Goal: Task Accomplishment & Management: Use online tool/utility

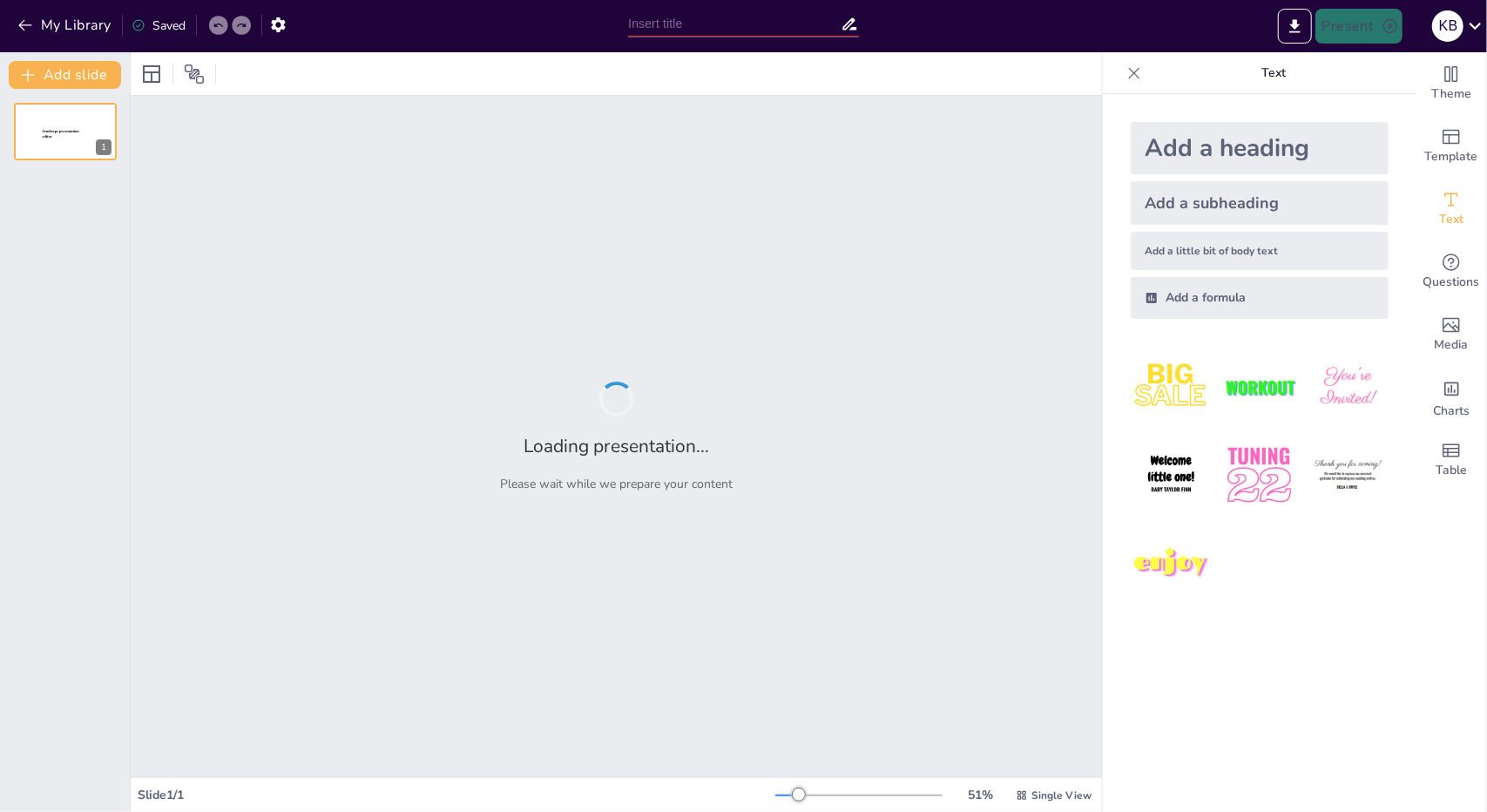
type input "Imported Logopedie bij de ziekte [PERSON_NAME].pptx"
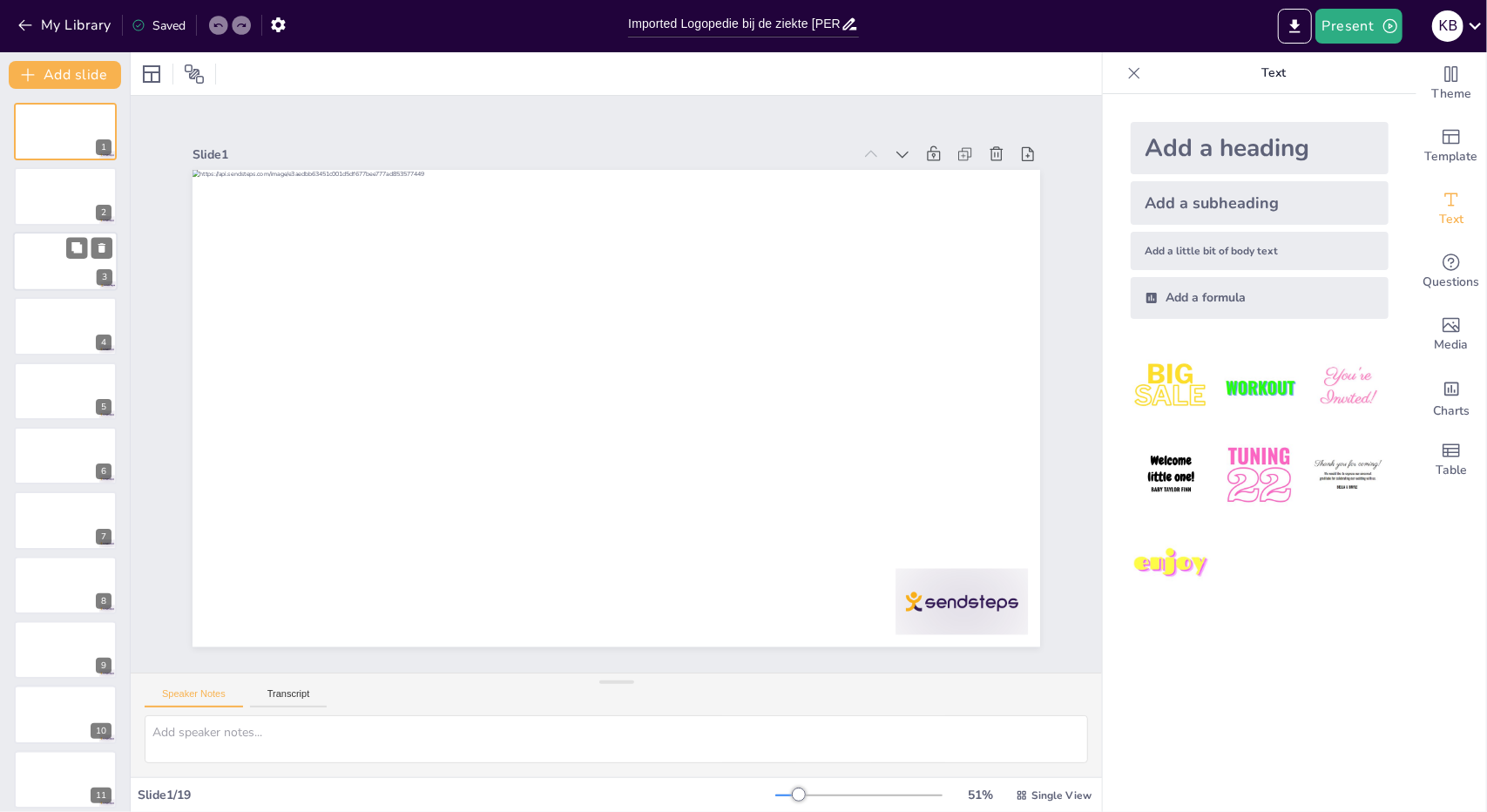
click at [51, 264] on div at bounding box center [65, 261] width 105 height 59
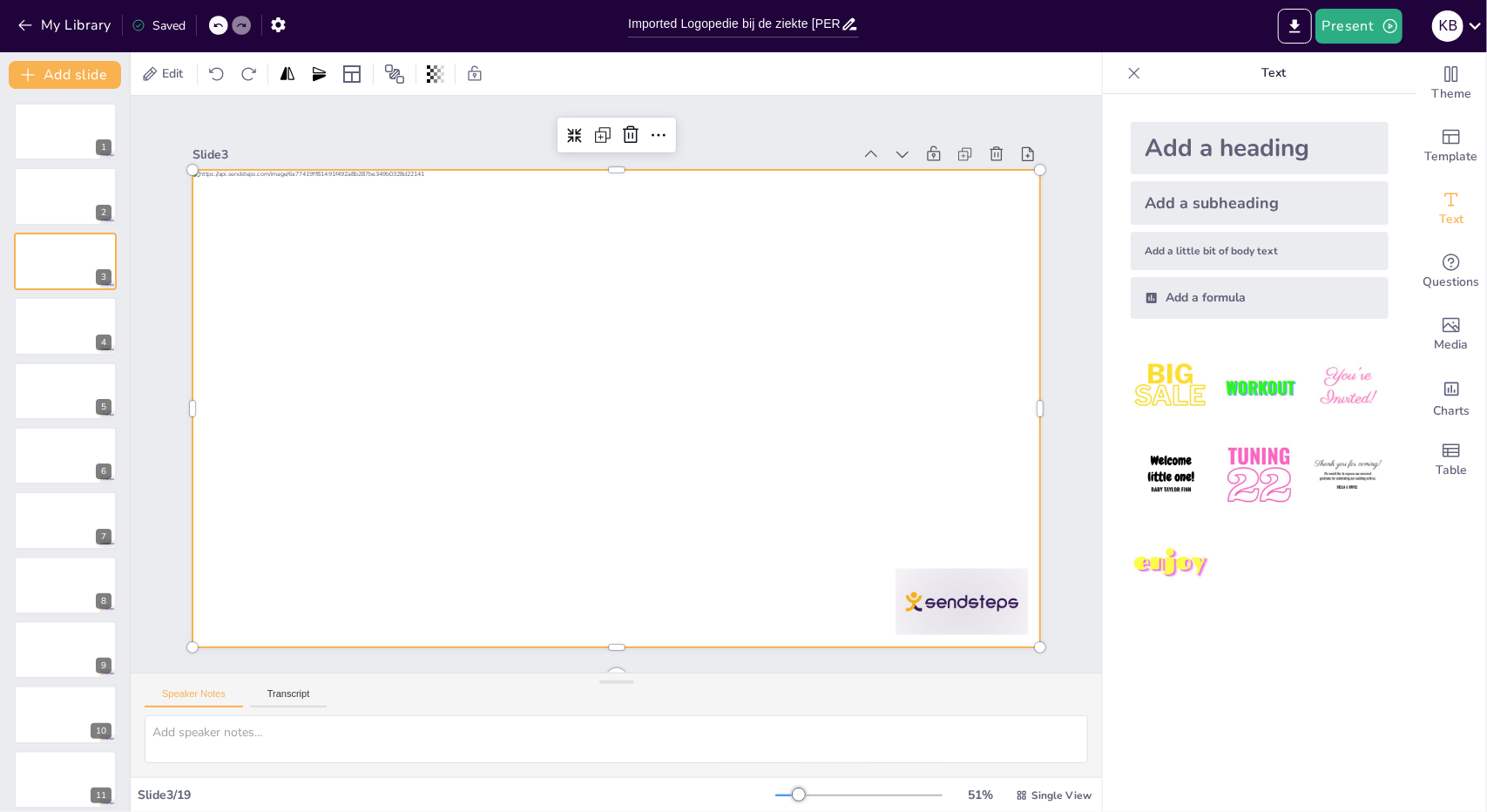
click at [504, 365] on div at bounding box center [616, 408] width 848 height 476
click at [1443, 266] on icon "Get real-time input from your audience" at bounding box center [1451, 261] width 17 height 17
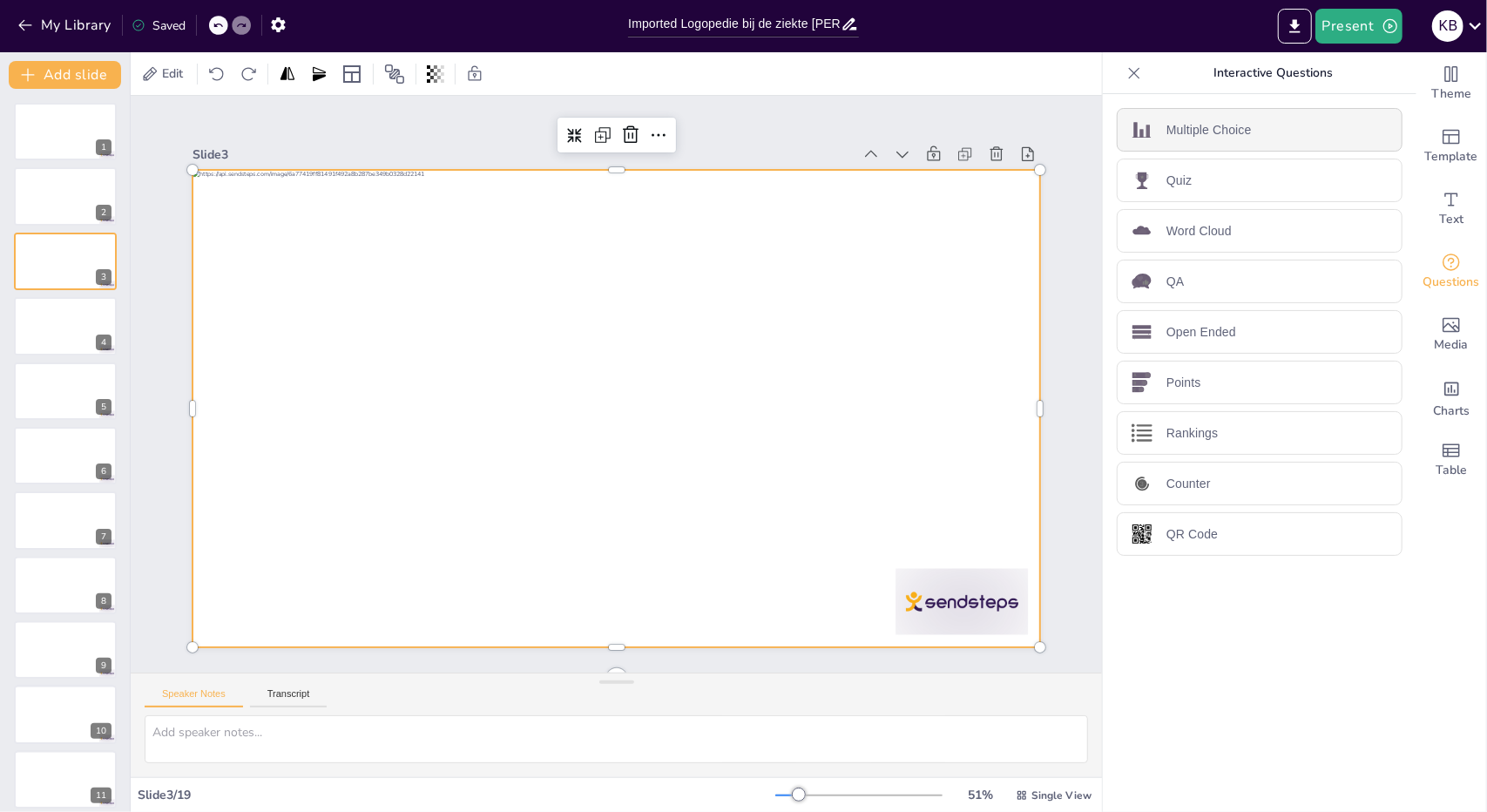
click at [1309, 137] on div "Multiple Choice" at bounding box center [1260, 130] width 286 height 44
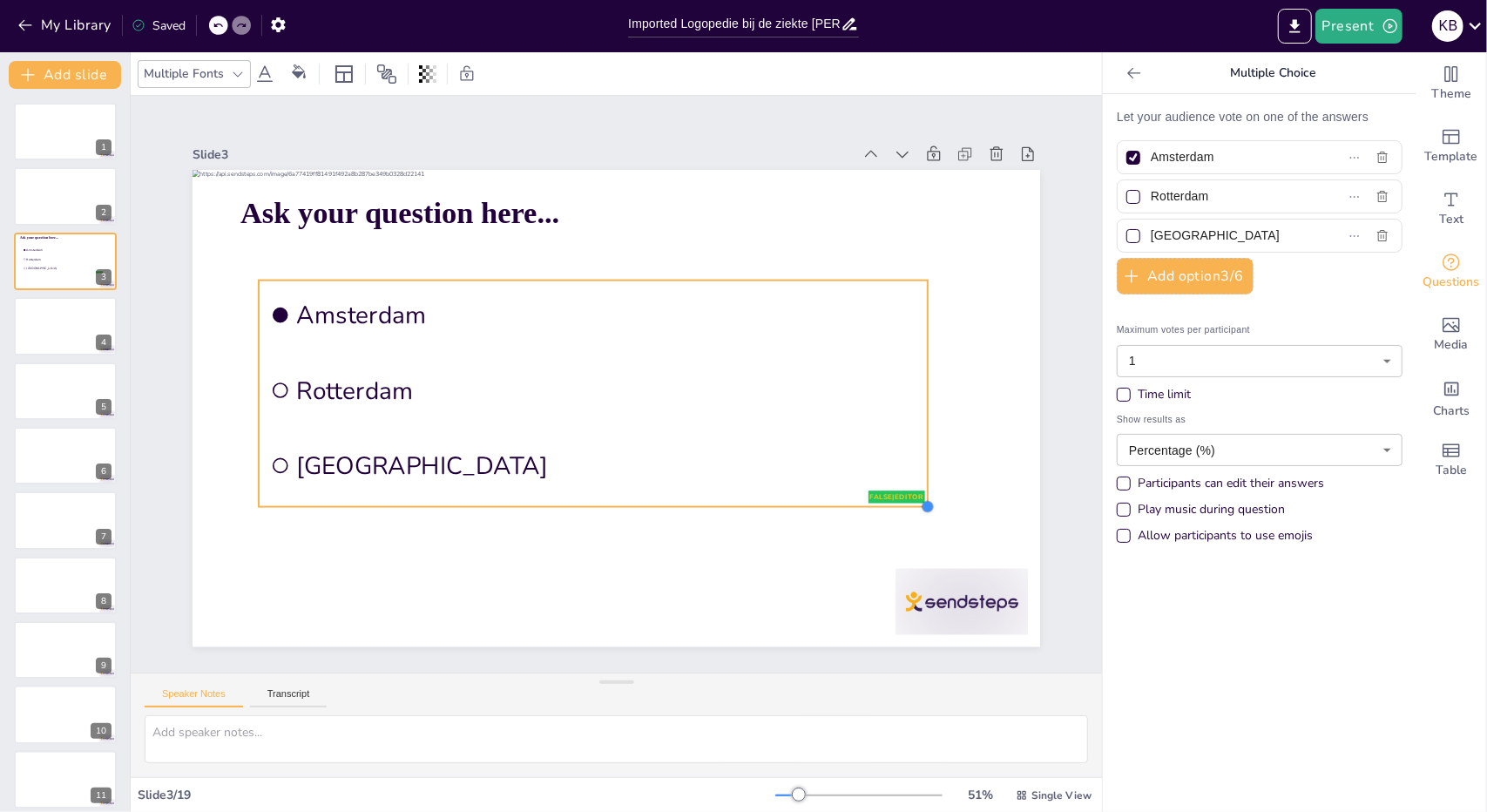
drag, startPoint x: 664, startPoint y: 416, endPoint x: 615, endPoint y: 500, distance: 97.2
click at [615, 500] on div "Ask your question here... false | editor [GEOGRAPHIC_DATA] [GEOGRAPHIC_DATA] [G…" at bounding box center [616, 408] width 848 height 476
click at [1229, 158] on input "Amsterdam" at bounding box center [1231, 158] width 159 height 25
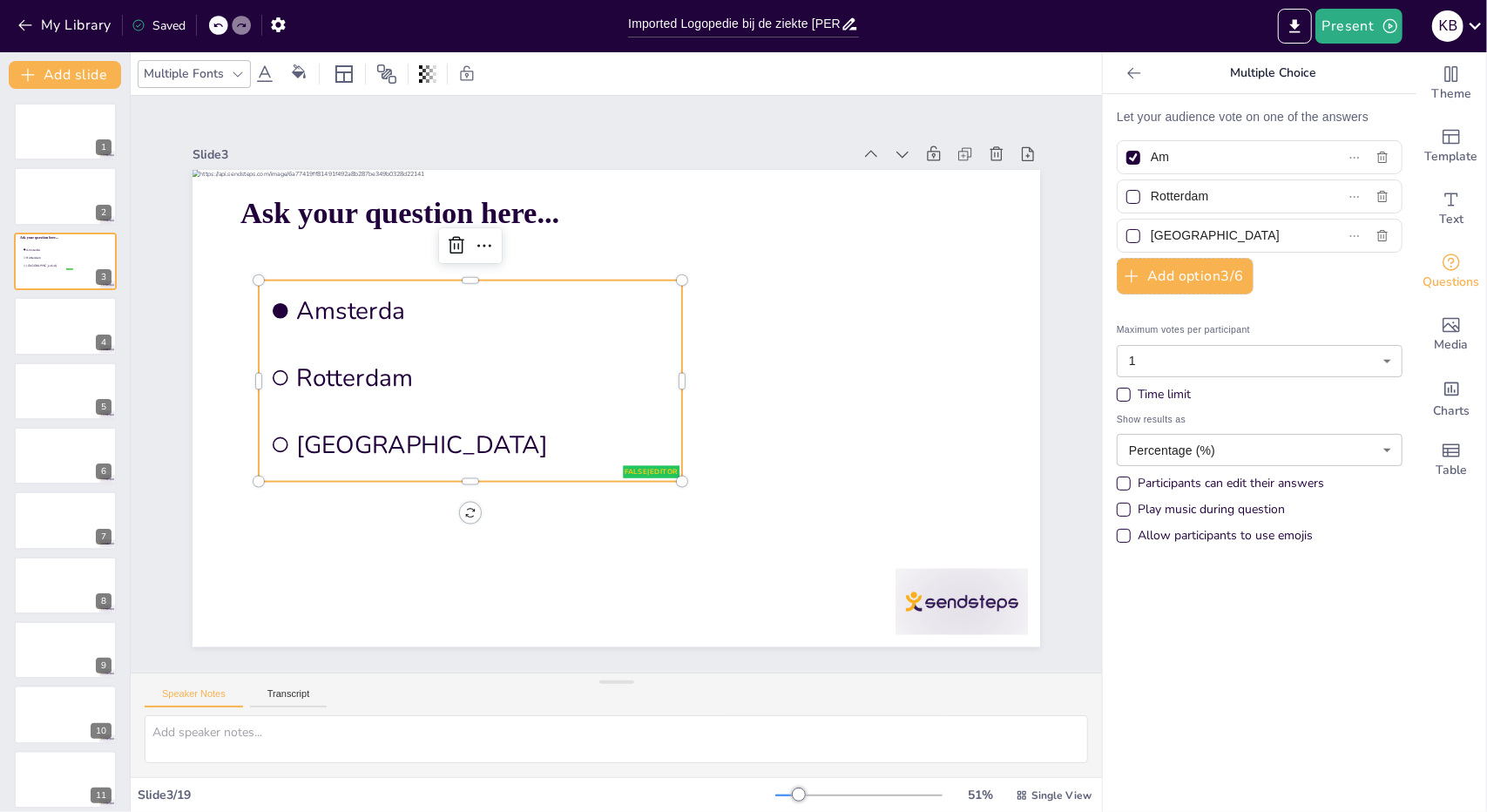
type input "A"
type input "a"
type input "atient"
click at [1262, 194] on input "Rotterdam" at bounding box center [1231, 196] width 159 height 25
type input "R"
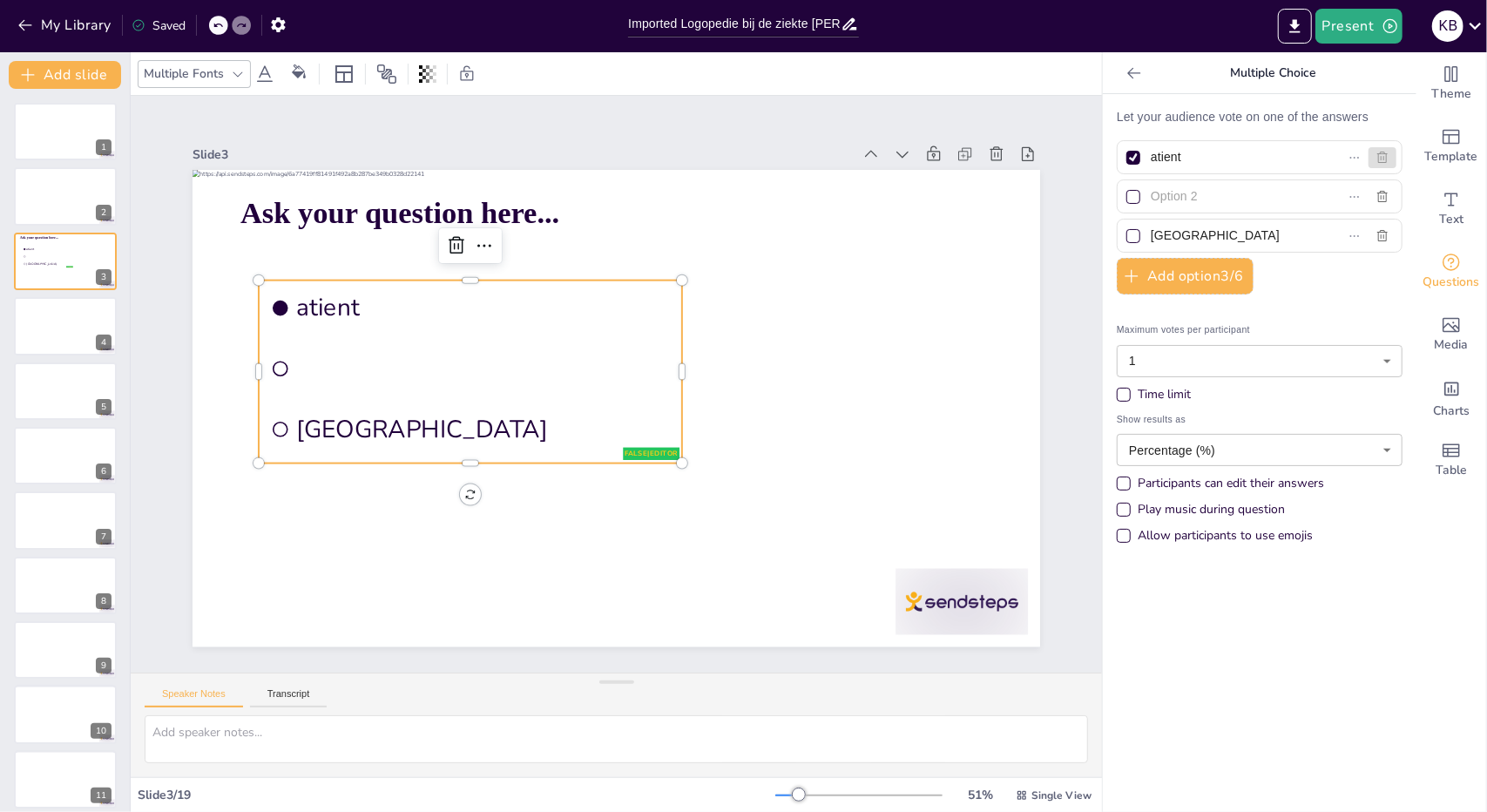
click at [1376, 152] on icon "button" at bounding box center [1383, 158] width 14 height 14
type input "[GEOGRAPHIC_DATA]"
checkbox input "false"
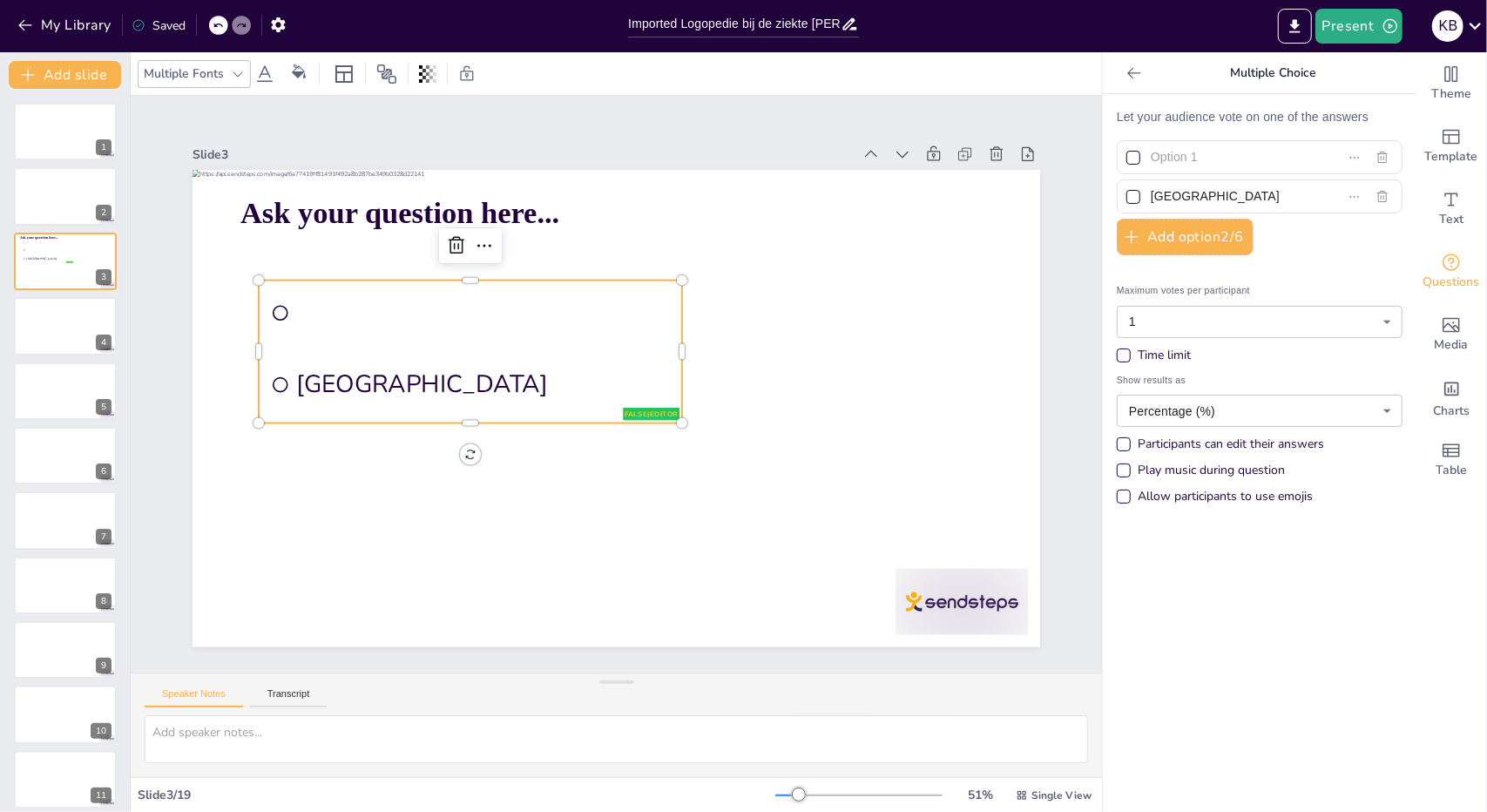
click at [1251, 161] on input "text" at bounding box center [1231, 158] width 159 height 25
type input "a"
type input "i"
type input "naaste"
click at [1230, 192] on input "[GEOGRAPHIC_DATA]" at bounding box center [1231, 196] width 159 height 25
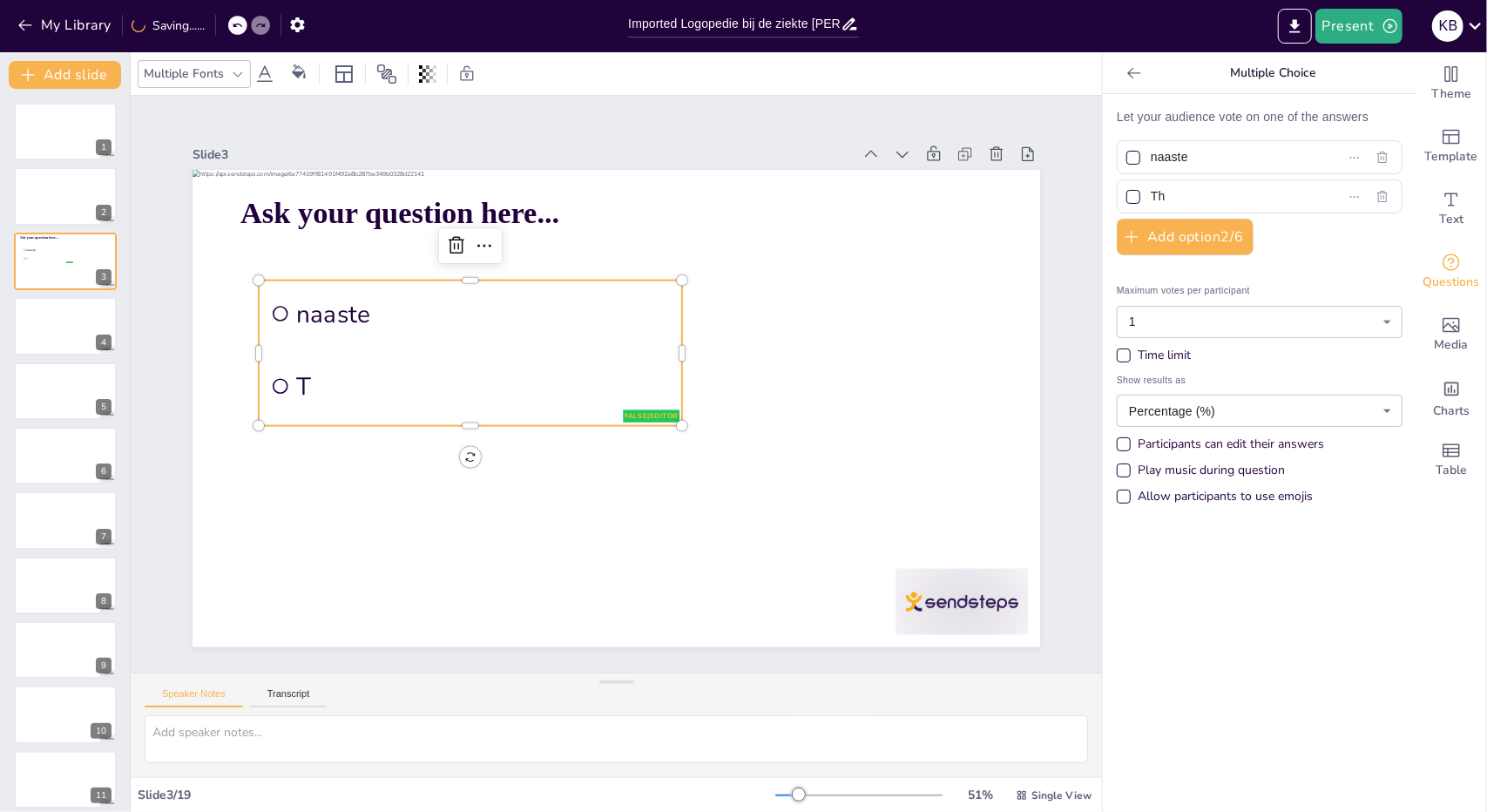
type input "T"
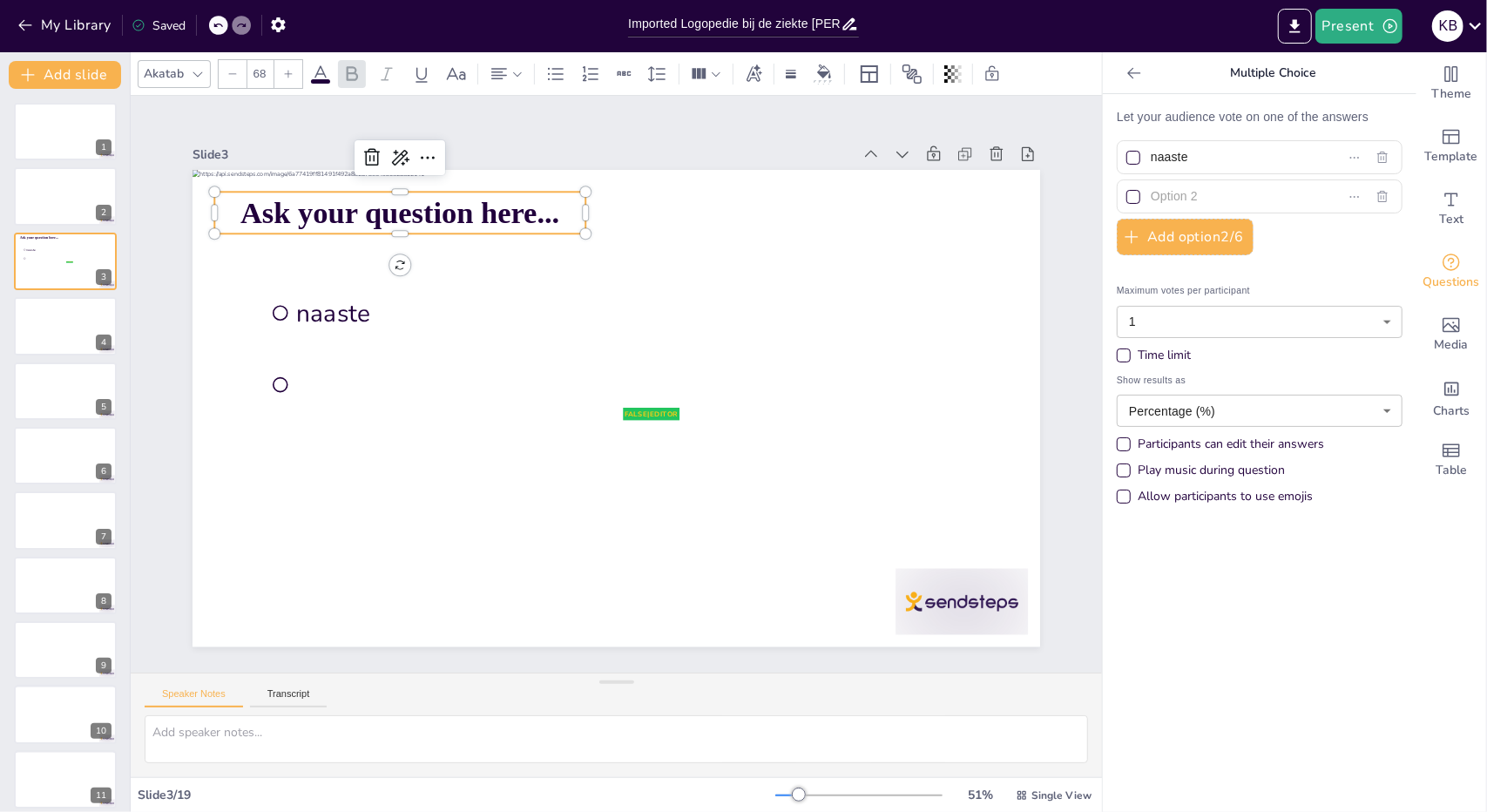
click at [512, 199] on span "Ask your question here..." at bounding box center [400, 213] width 319 height 34
click at [552, 218] on p "Ask your question here..." at bounding box center [399, 213] width 372 height 42
click at [560, 194] on p "Ask your question here..." at bounding box center [399, 213] width 372 height 42
click at [1201, 158] on input "naaste" at bounding box center [1231, 158] width 159 height 25
click at [1255, 163] on input "naaste" at bounding box center [1231, 158] width 159 height 25
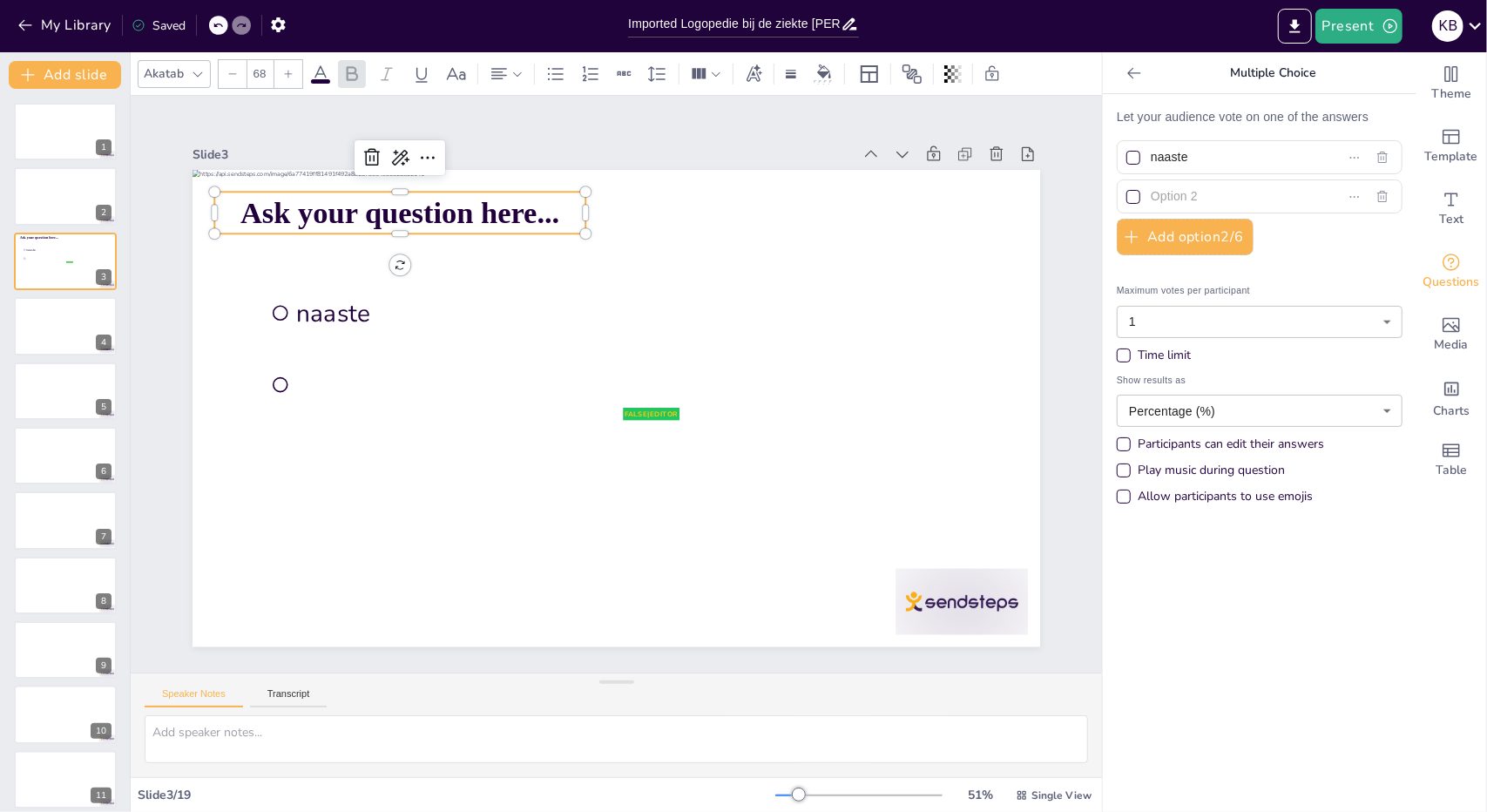
click at [1232, 199] on input "text" at bounding box center [1231, 196] width 159 height 25
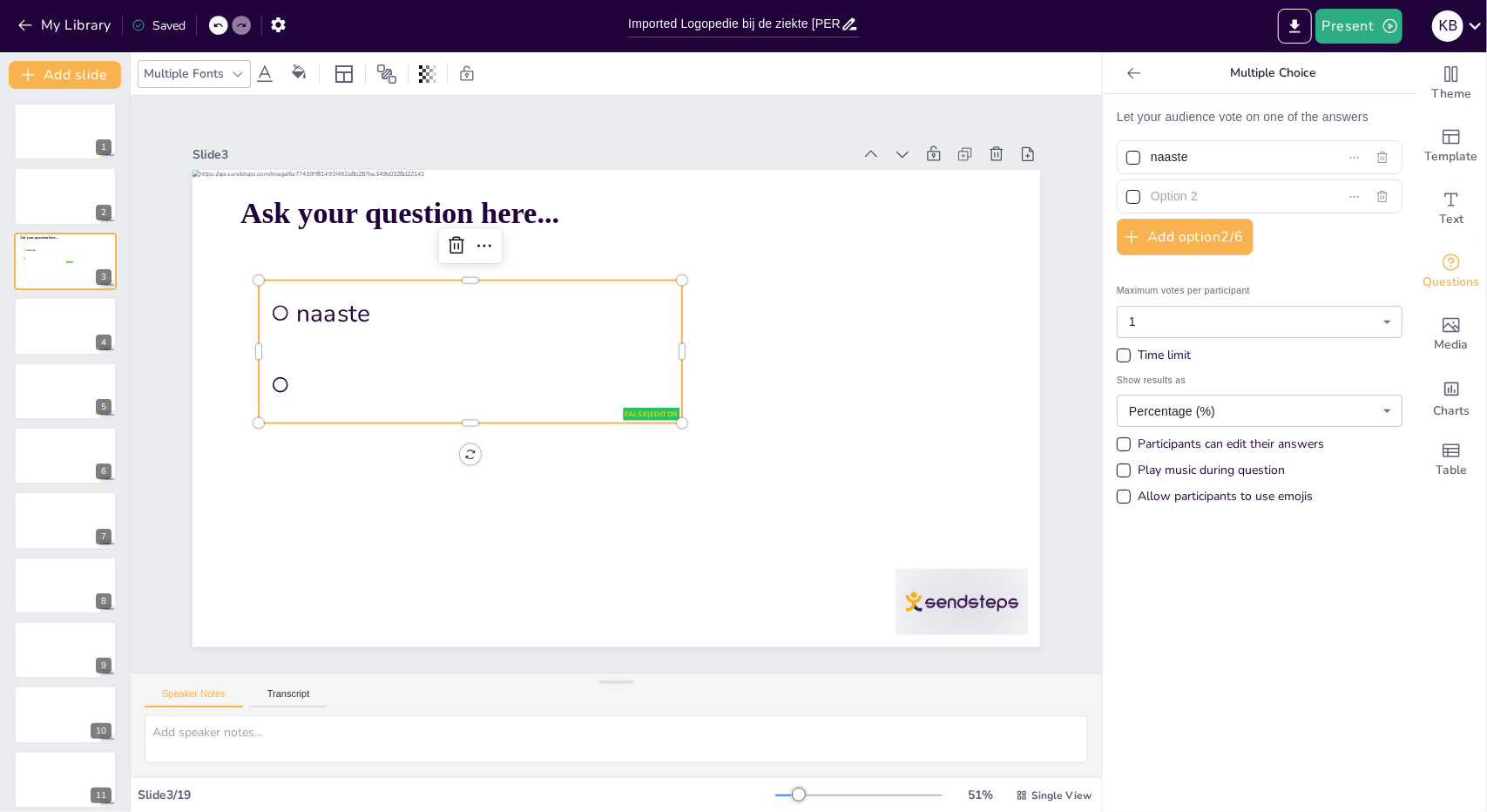
click at [442, 316] on span "naaste" at bounding box center [483, 313] width 374 height 33
click at [744, 235] on icon at bounding box center [754, 224] width 21 height 21
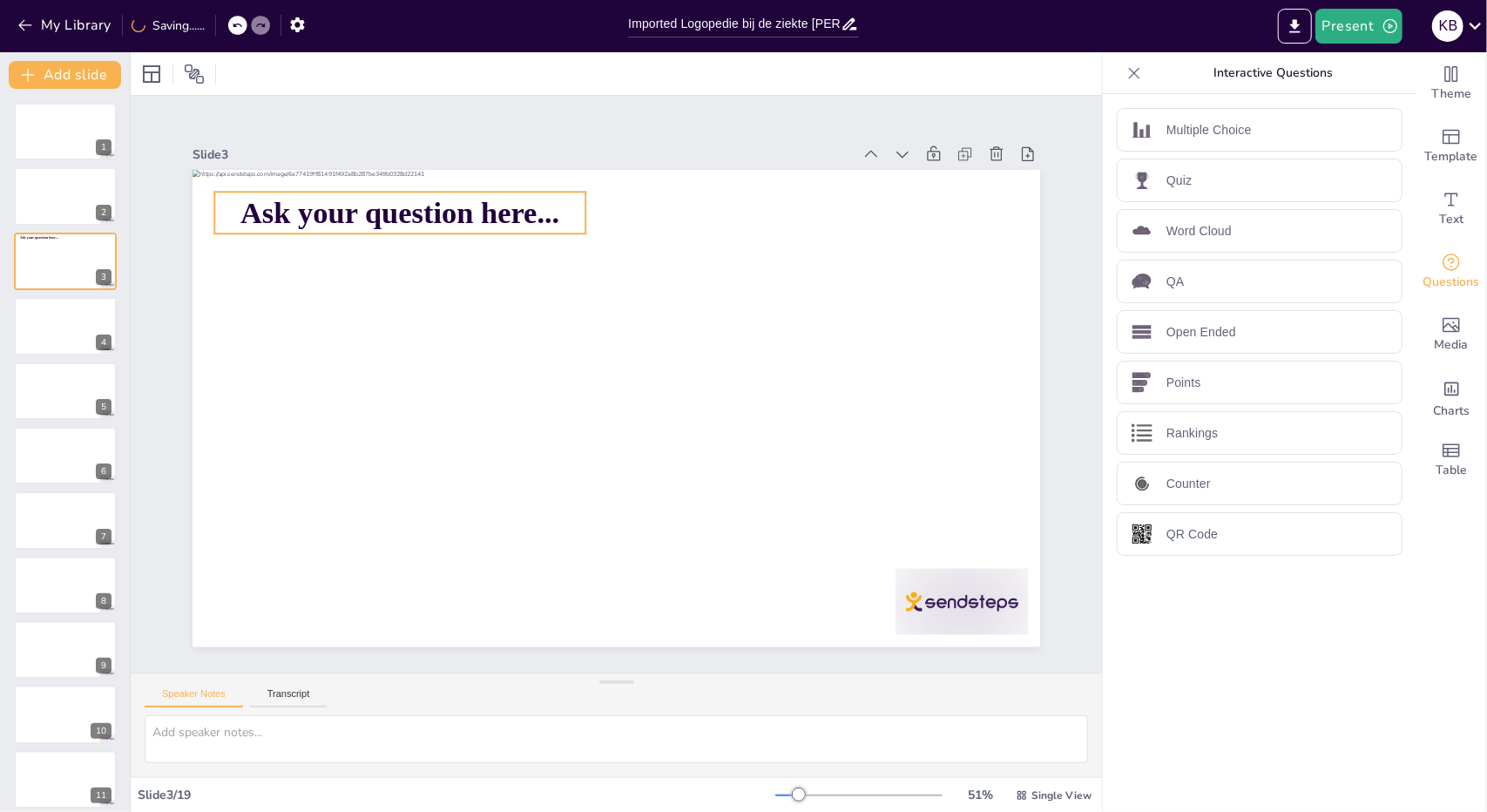
click at [495, 210] on span "Ask your question here..." at bounding box center [400, 213] width 319 height 34
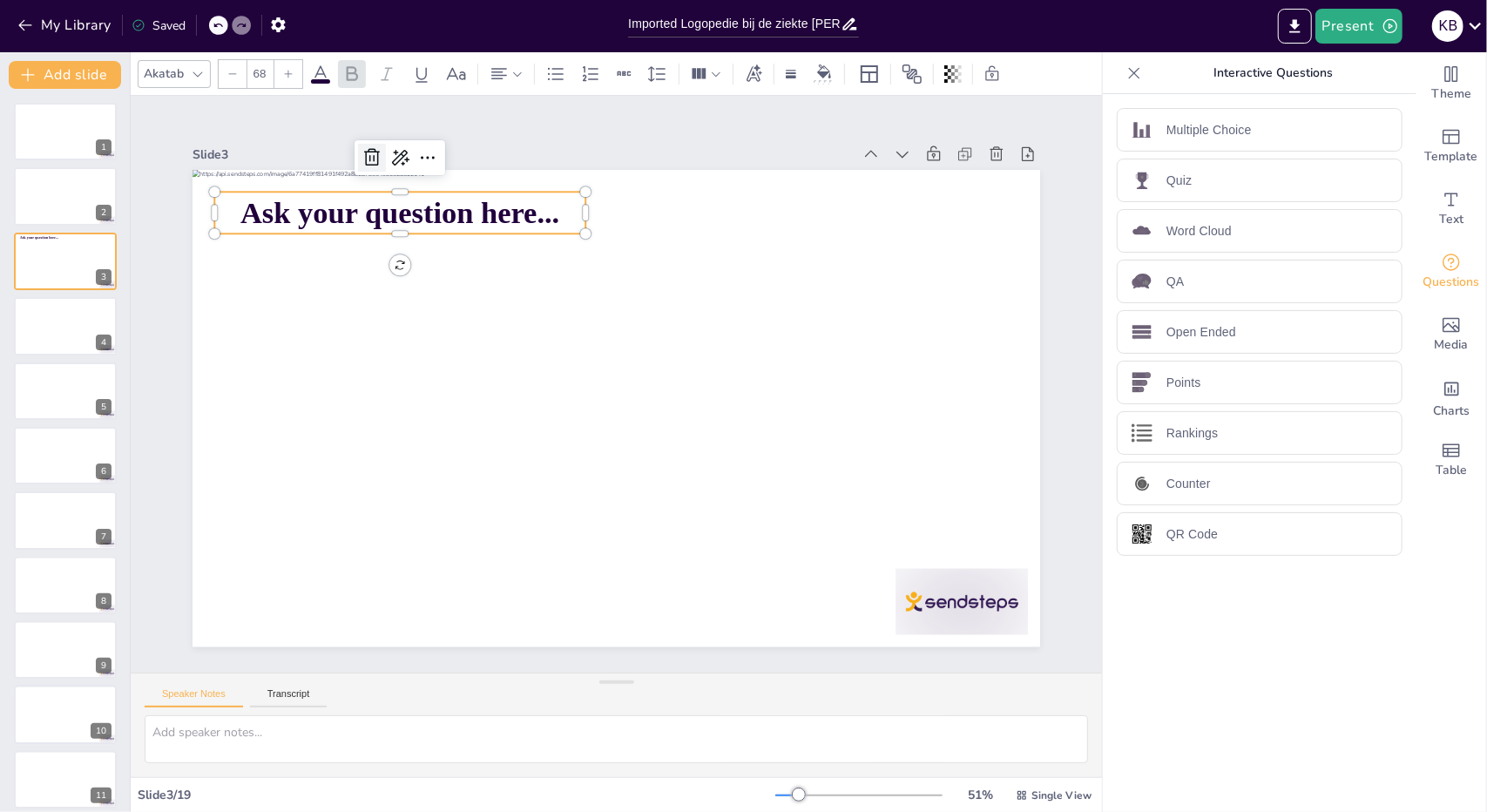
click at [364, 158] on icon at bounding box center [372, 156] width 16 height 17
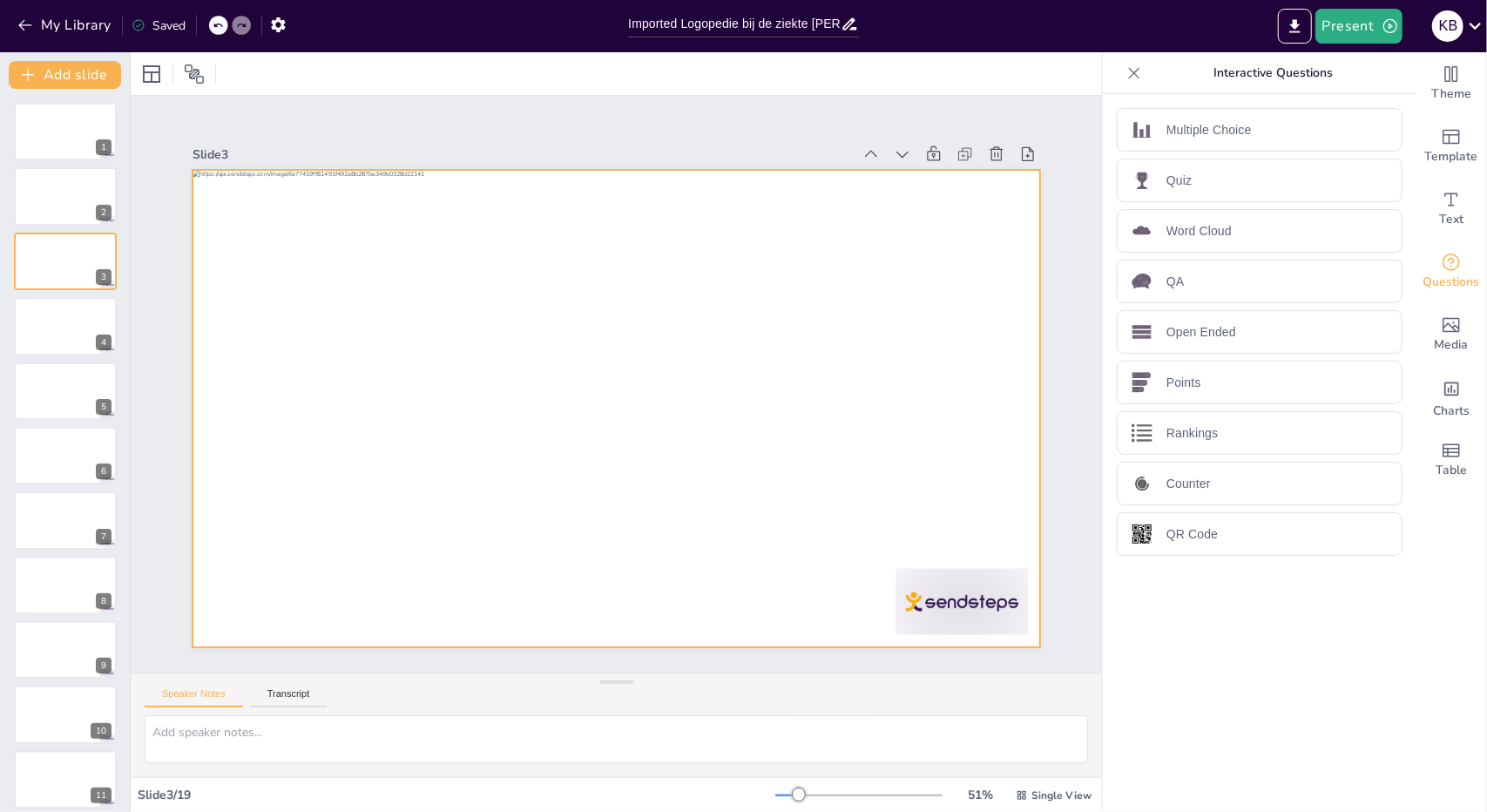
click at [521, 365] on div at bounding box center [614, 408] width 893 height 563
click at [471, 360] on div at bounding box center [616, 408] width 848 height 476
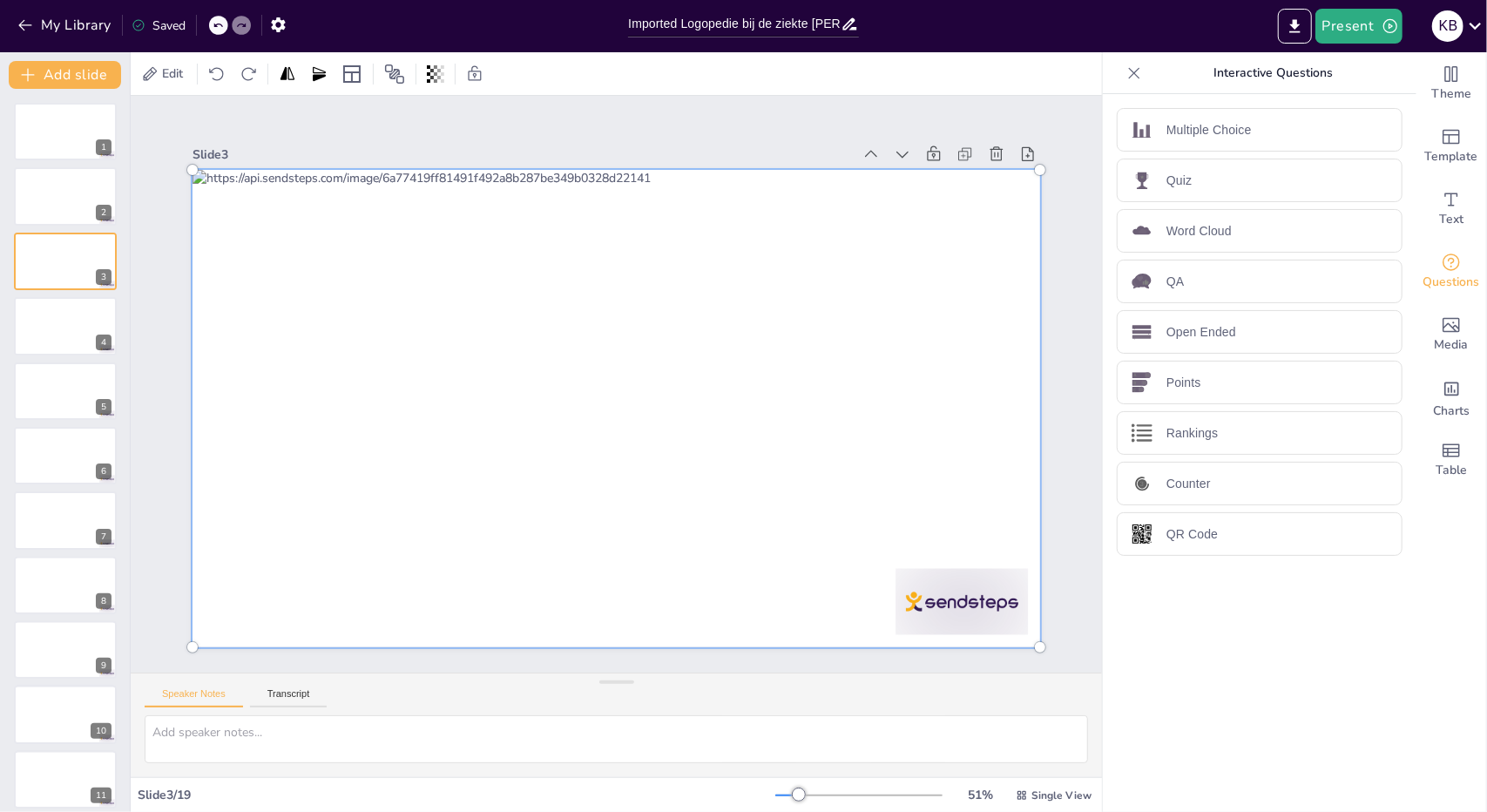
drag, startPoint x: 504, startPoint y: 367, endPoint x: 383, endPoint y: 213, distance: 195.8
click at [383, 213] on div at bounding box center [616, 408] width 868 height 498
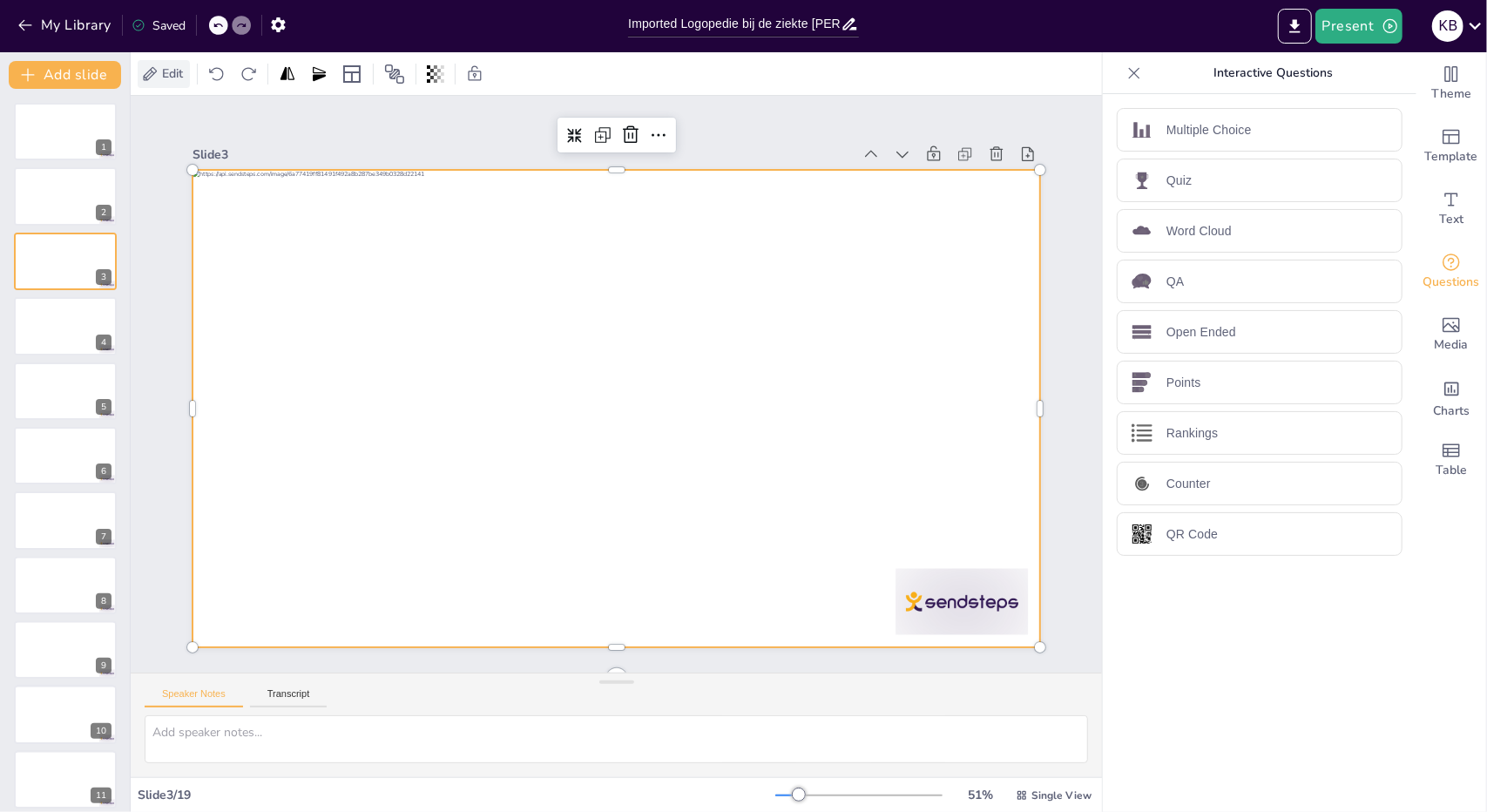
click at [171, 66] on span "Edit" at bounding box center [172, 73] width 28 height 16
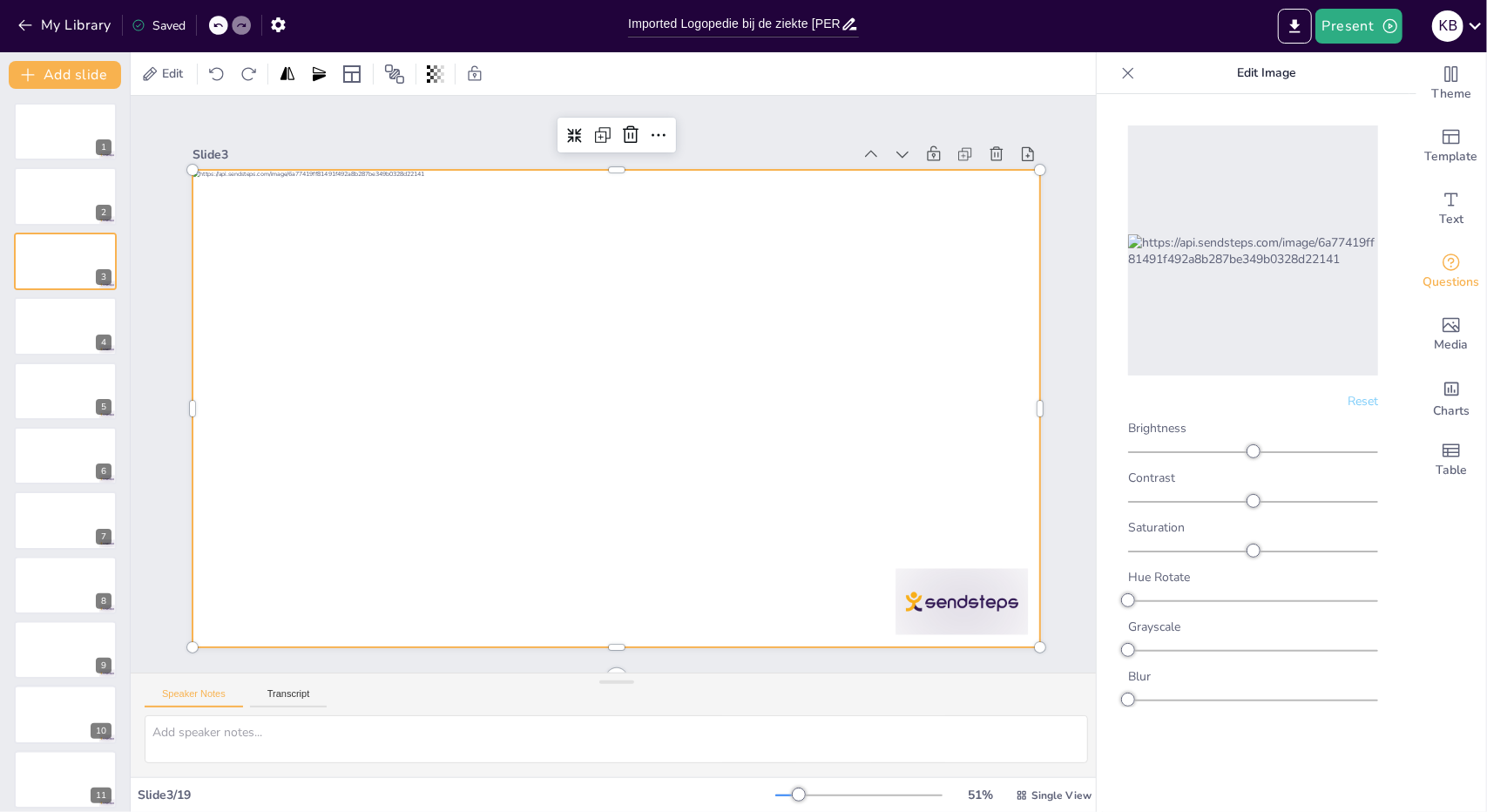
click at [502, 358] on div at bounding box center [616, 408] width 848 height 476
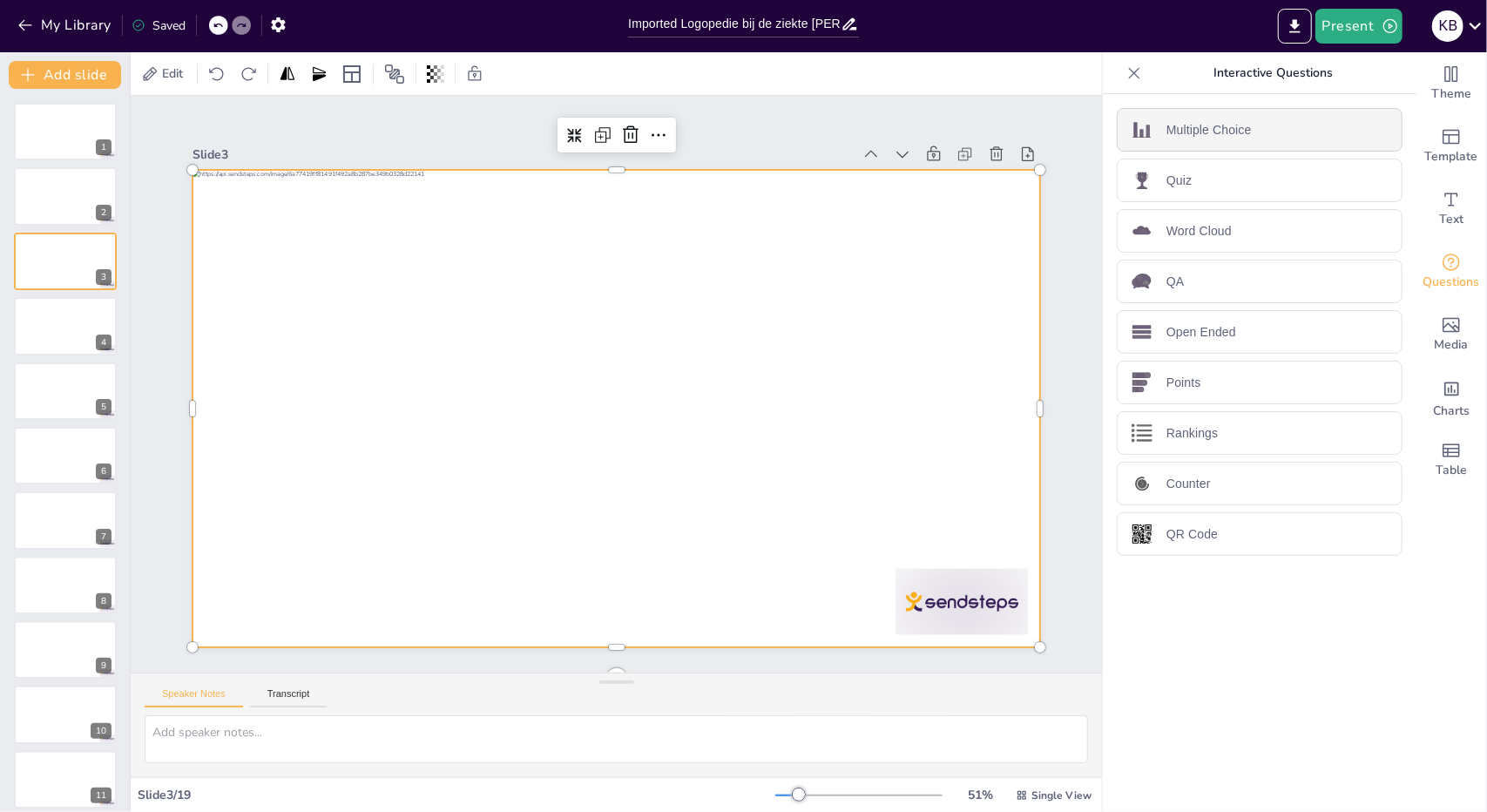
click at [1193, 141] on div "Multiple Choice" at bounding box center [1260, 130] width 286 height 44
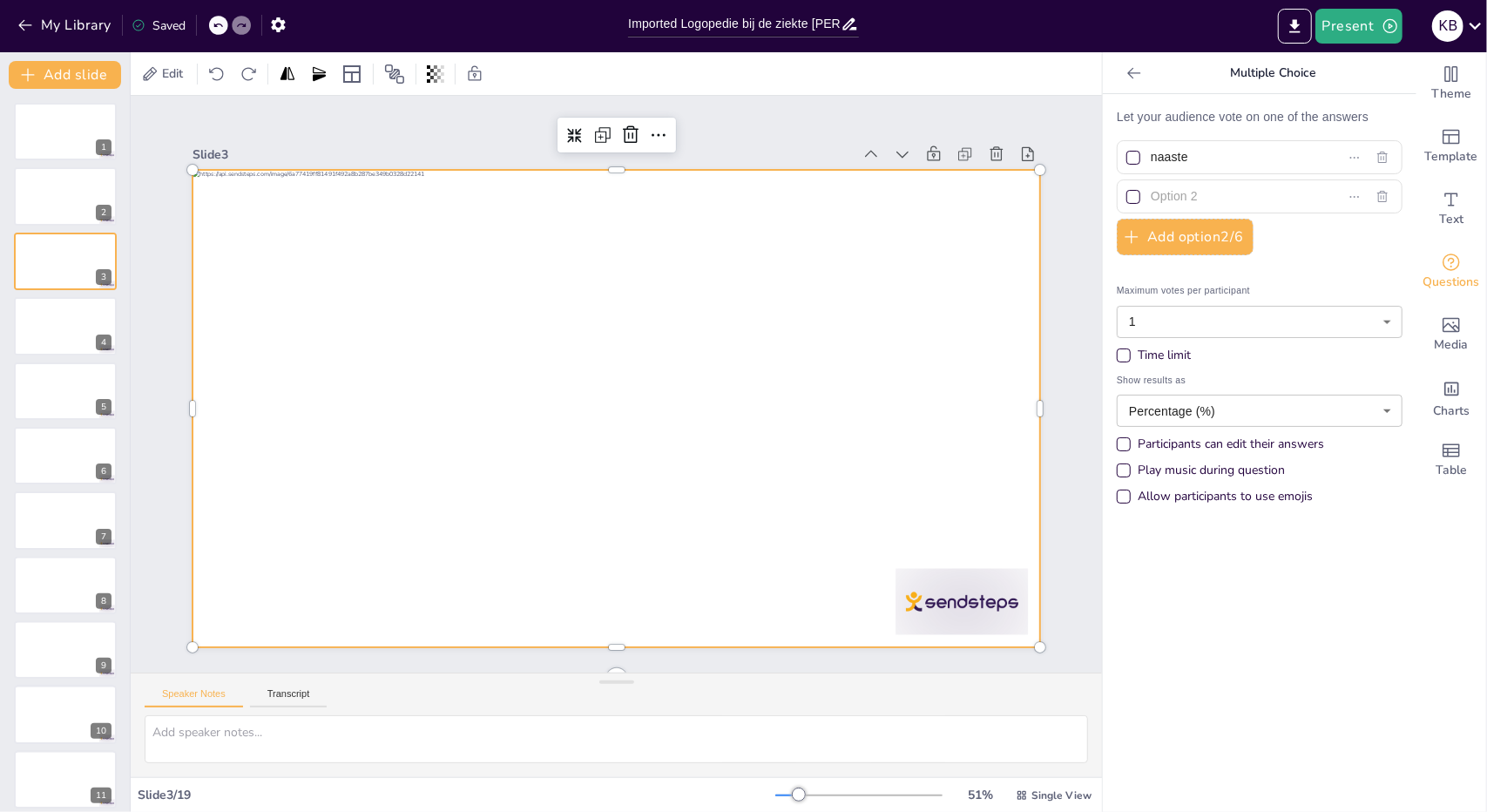
click at [1213, 155] on input "naaste" at bounding box center [1231, 158] width 159 height 25
type input "n"
type input "artner"
click at [1193, 200] on input "text" at bounding box center [1231, 196] width 159 height 25
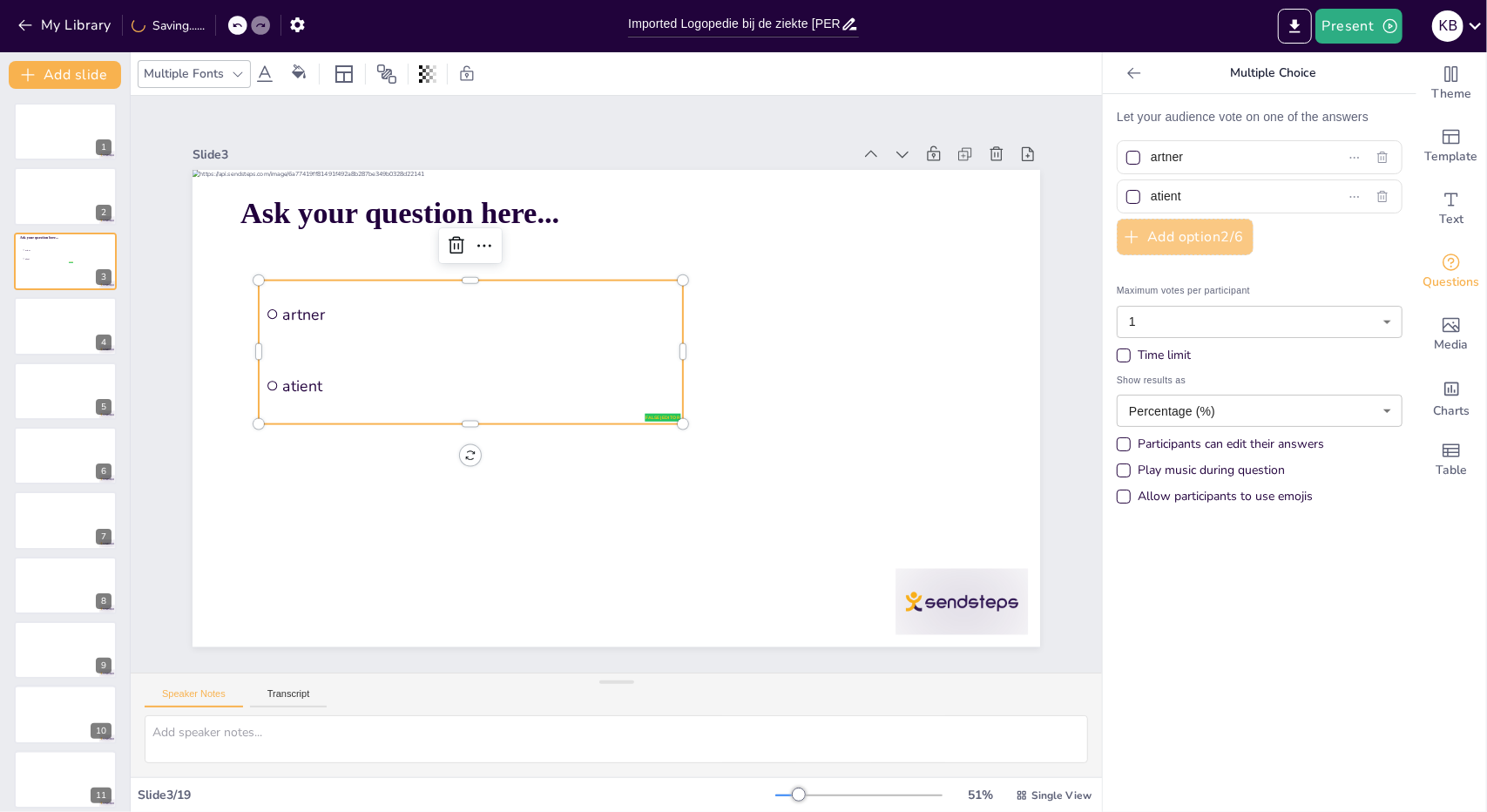
type input "atient"
click at [1209, 240] on button "Add option 2 / 6" at bounding box center [1185, 236] width 137 height 37
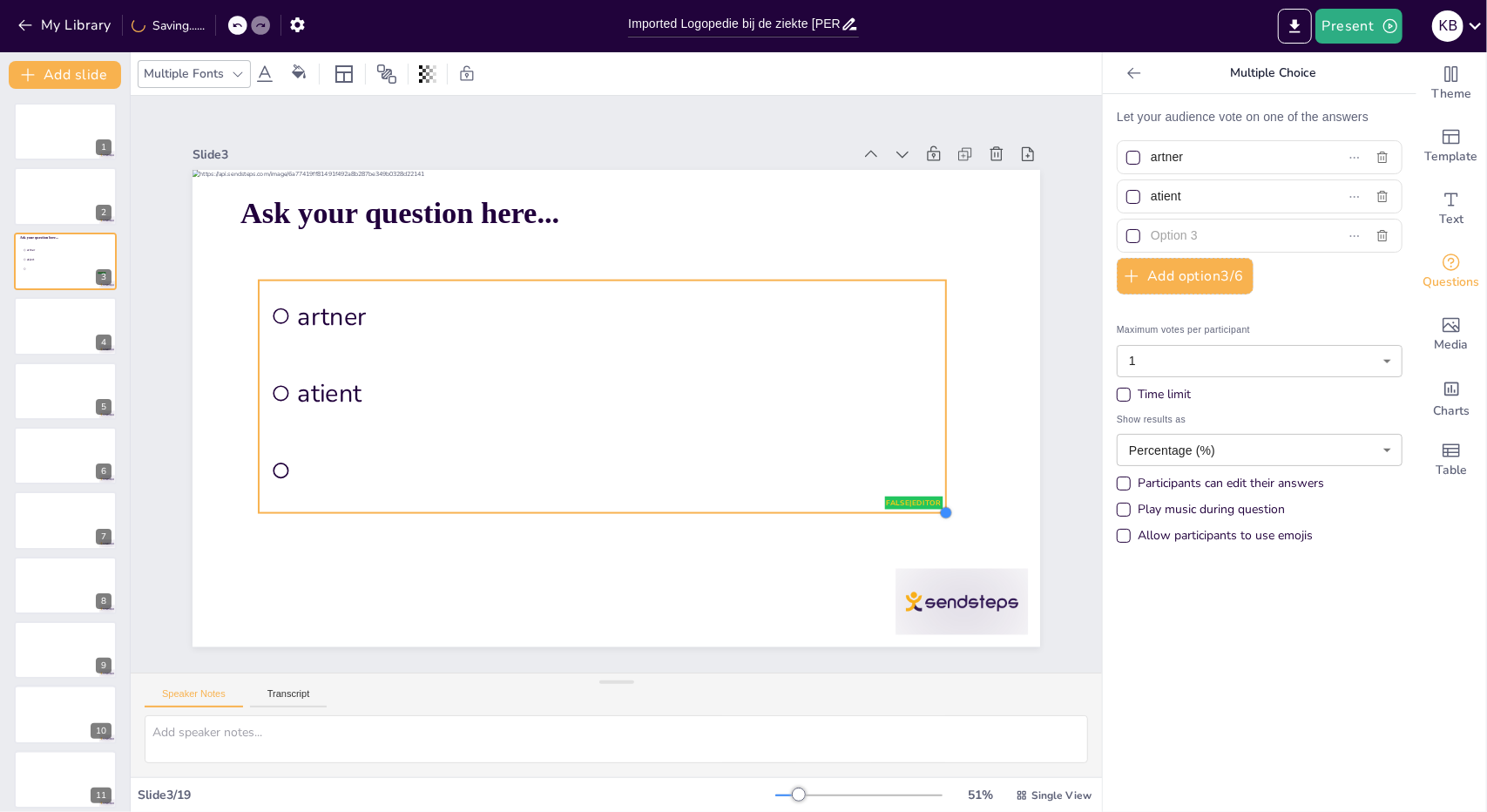
drag, startPoint x: 666, startPoint y: 415, endPoint x: 647, endPoint y: 503, distance: 90.0
click at [647, 503] on div "Ask your question here... false | editor [PERSON_NAME]" at bounding box center [600, 403] width 949 height 922
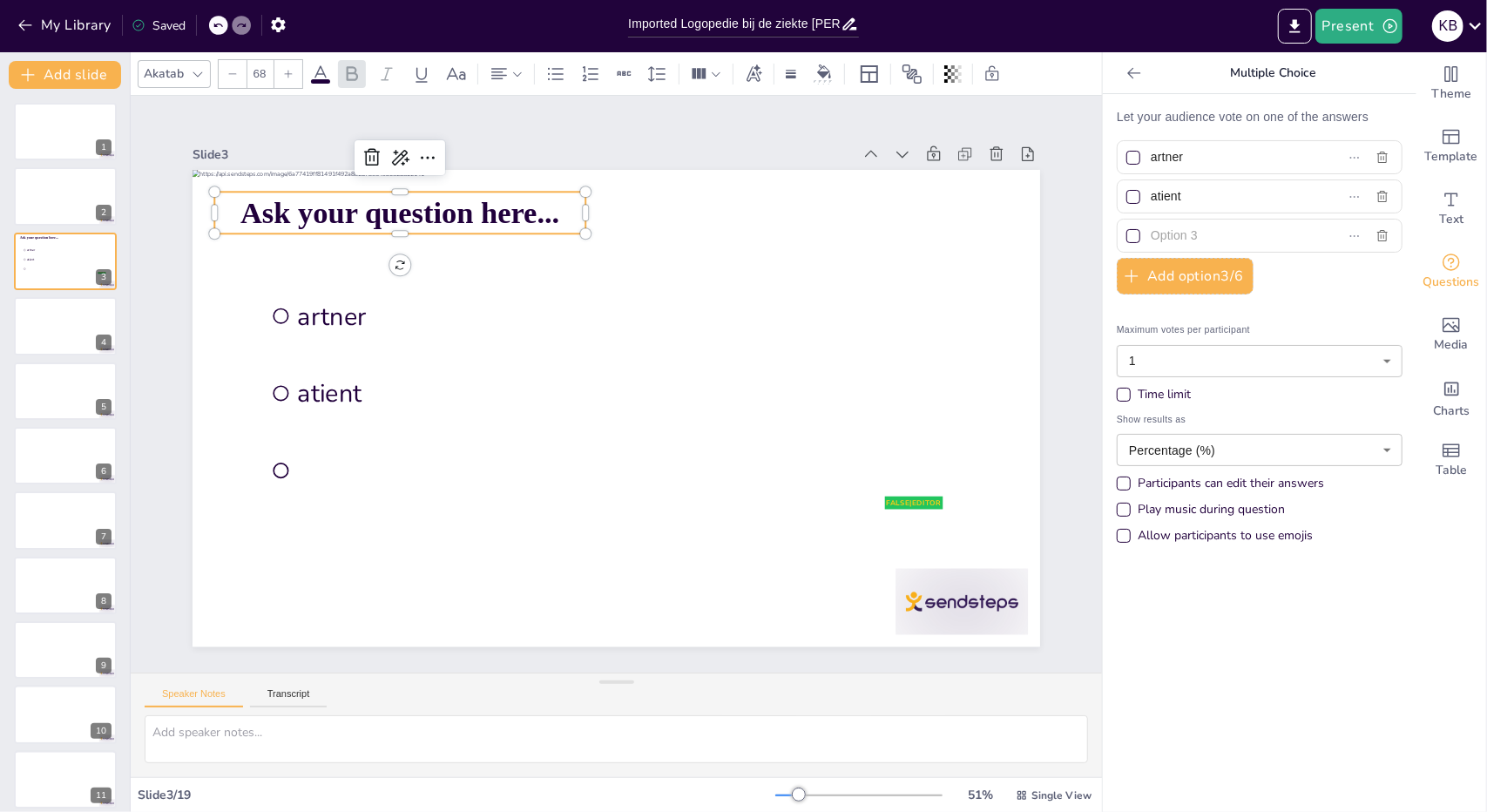
click at [432, 201] on span "Ask your question here..." at bounding box center [400, 213] width 319 height 34
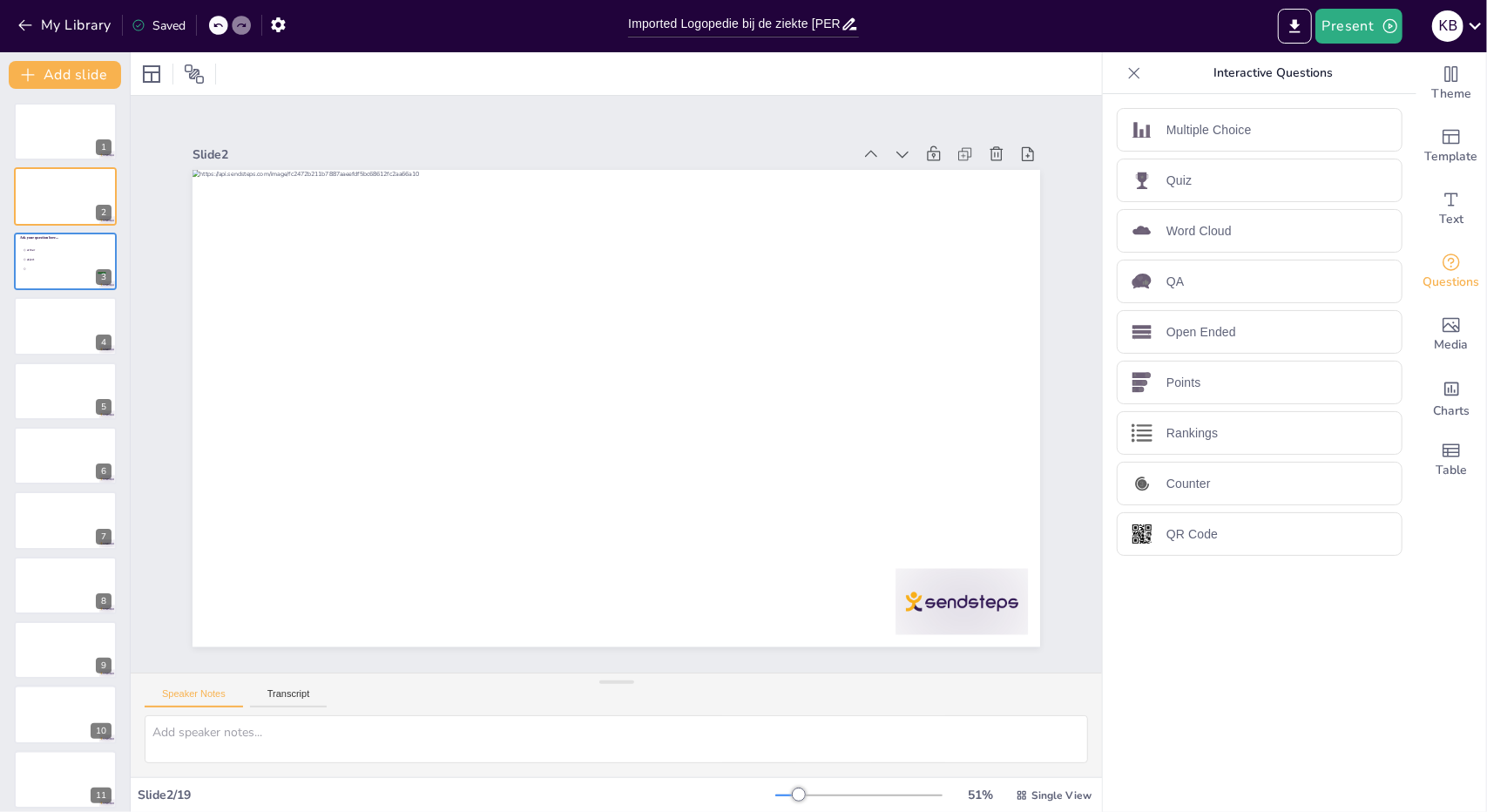
click at [218, 29] on icon at bounding box center [218, 25] width 11 height 11
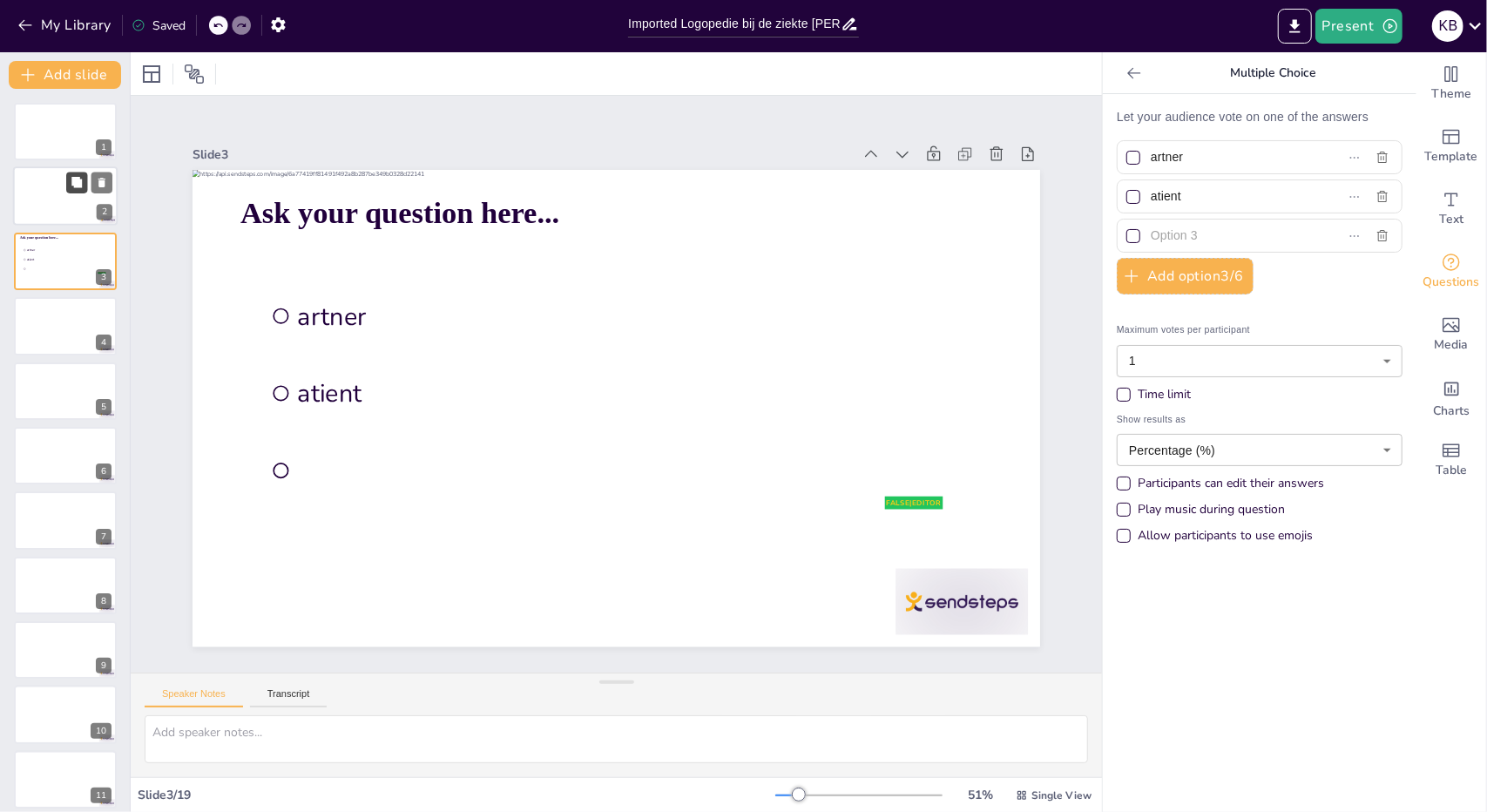
click at [70, 192] on button at bounding box center [76, 183] width 21 height 21
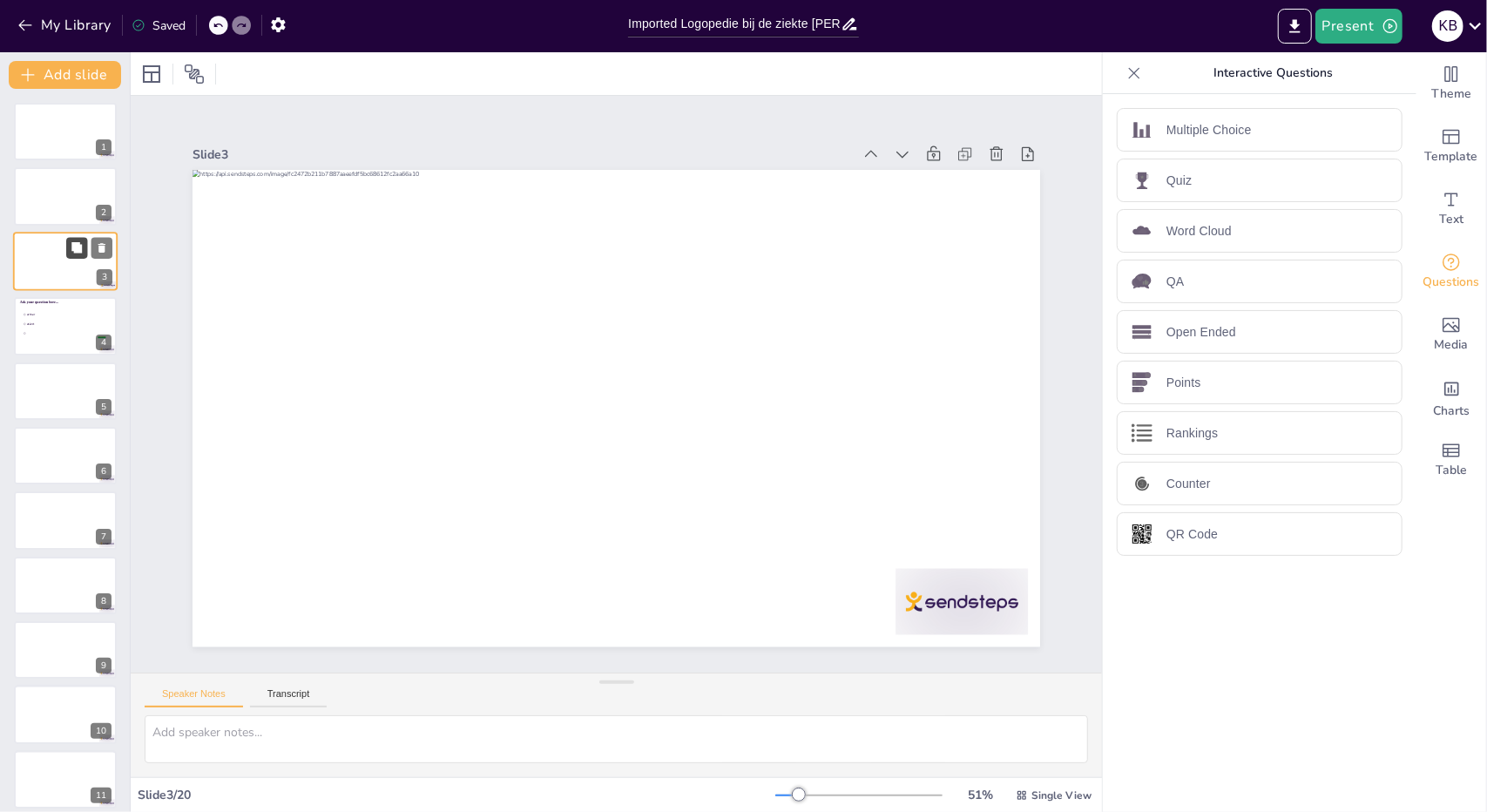
click at [74, 255] on button at bounding box center [76, 247] width 21 height 21
click at [218, 27] on icon at bounding box center [218, 25] width 11 height 11
